Goal: Task Accomplishment & Management: Use online tool/utility

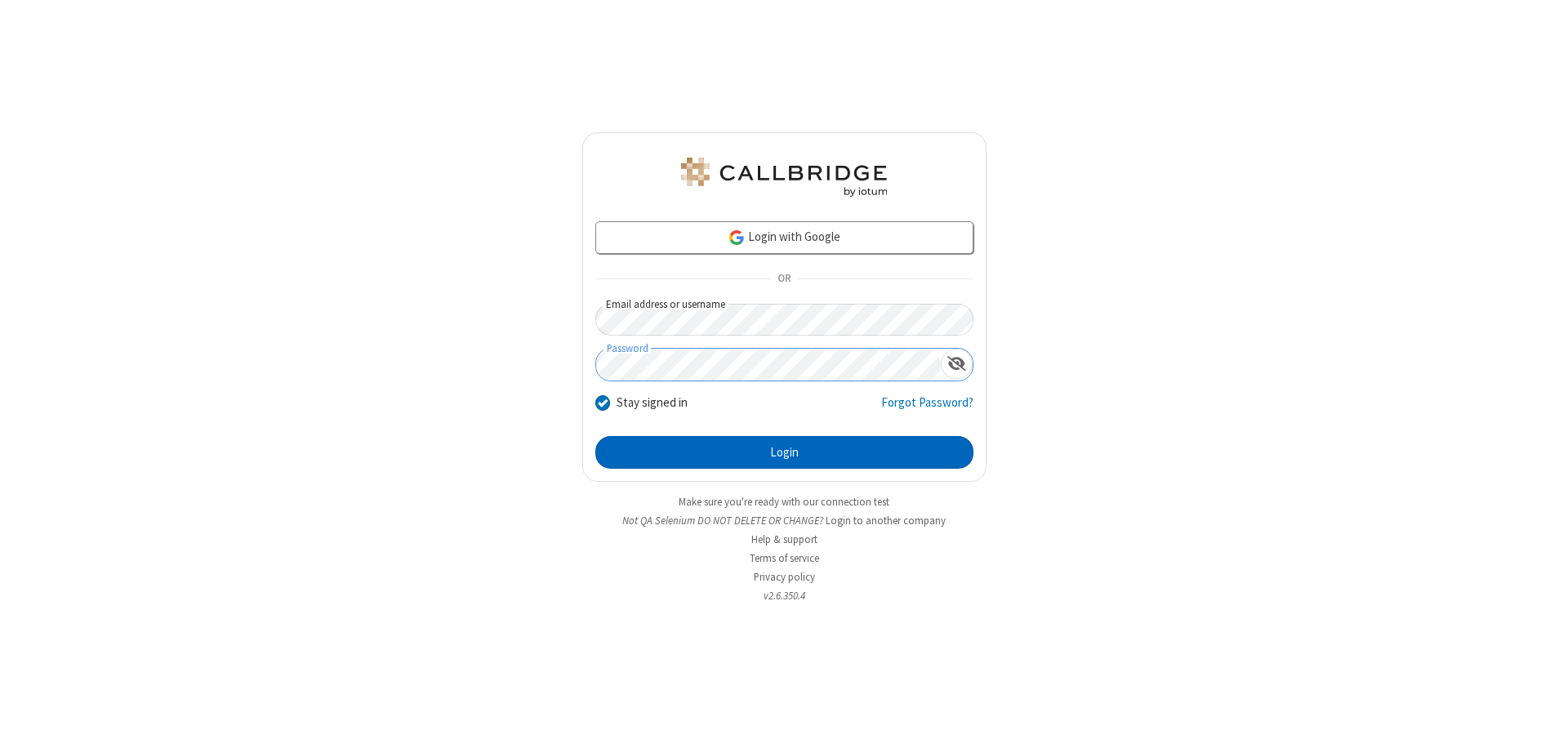
click at [784, 452] on button "Login" at bounding box center [784, 452] width 378 height 33
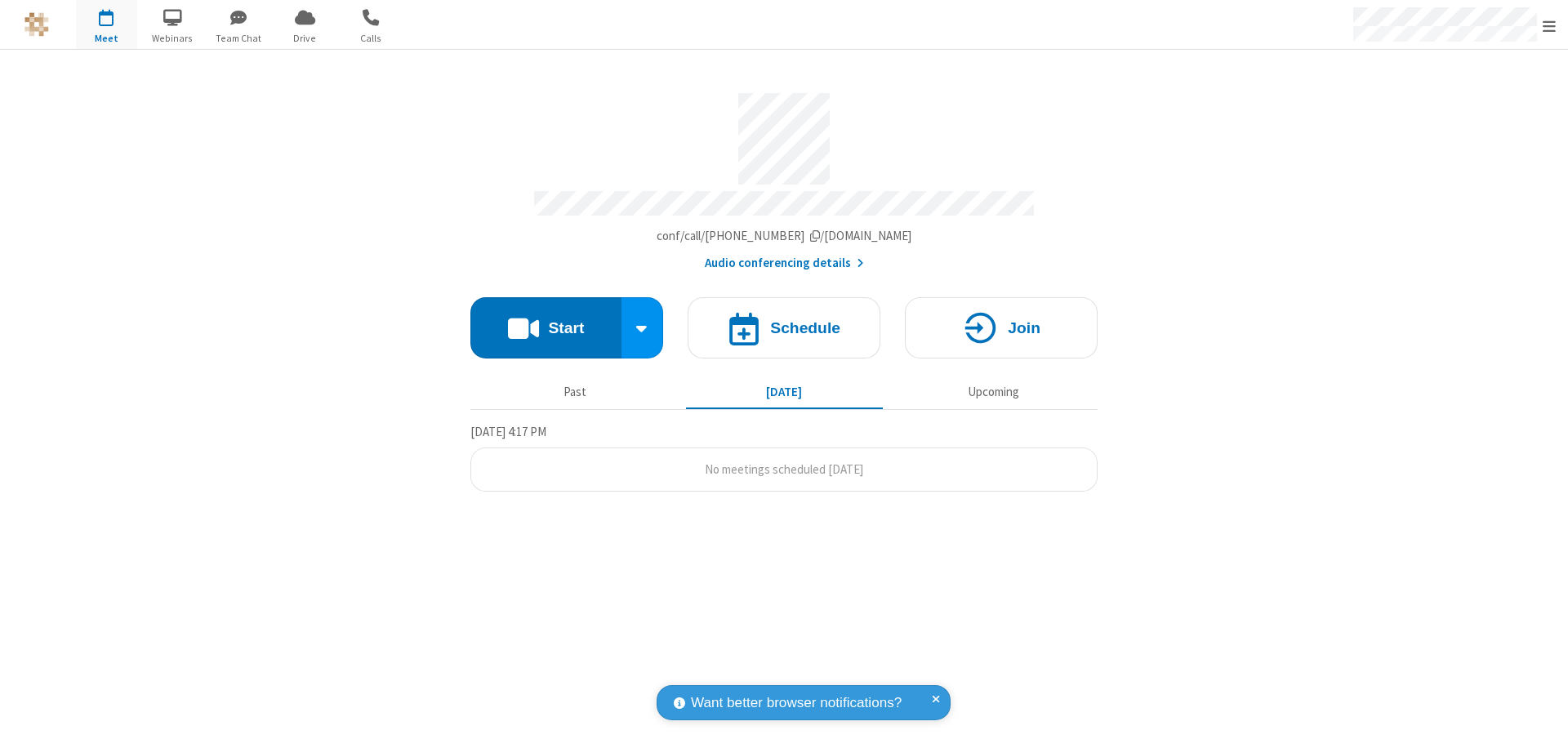
click at [546, 320] on button "Start" at bounding box center [546, 327] width 151 height 61
